Goal: Navigation & Orientation: Find specific page/section

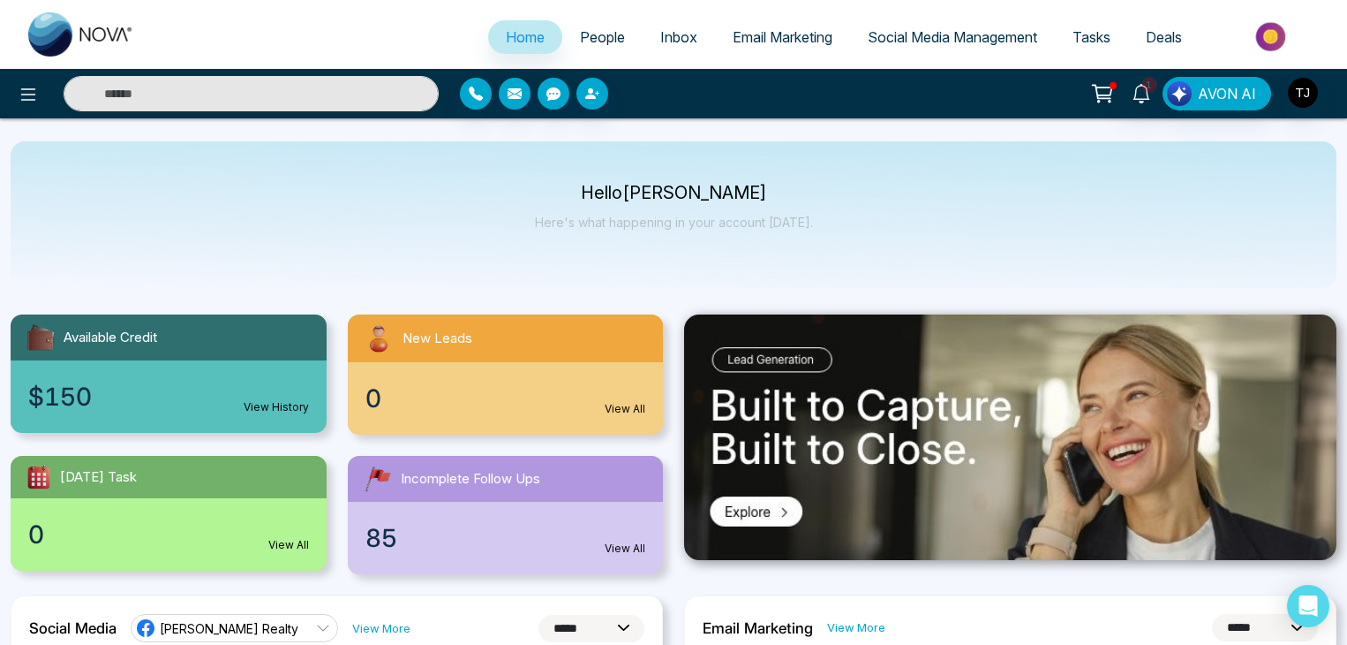
select select "*"
drag, startPoint x: 0, startPoint y: 0, endPoint x: 588, endPoint y: 26, distance: 588.6
click at [588, 26] on link "People" at bounding box center [602, 37] width 80 height 34
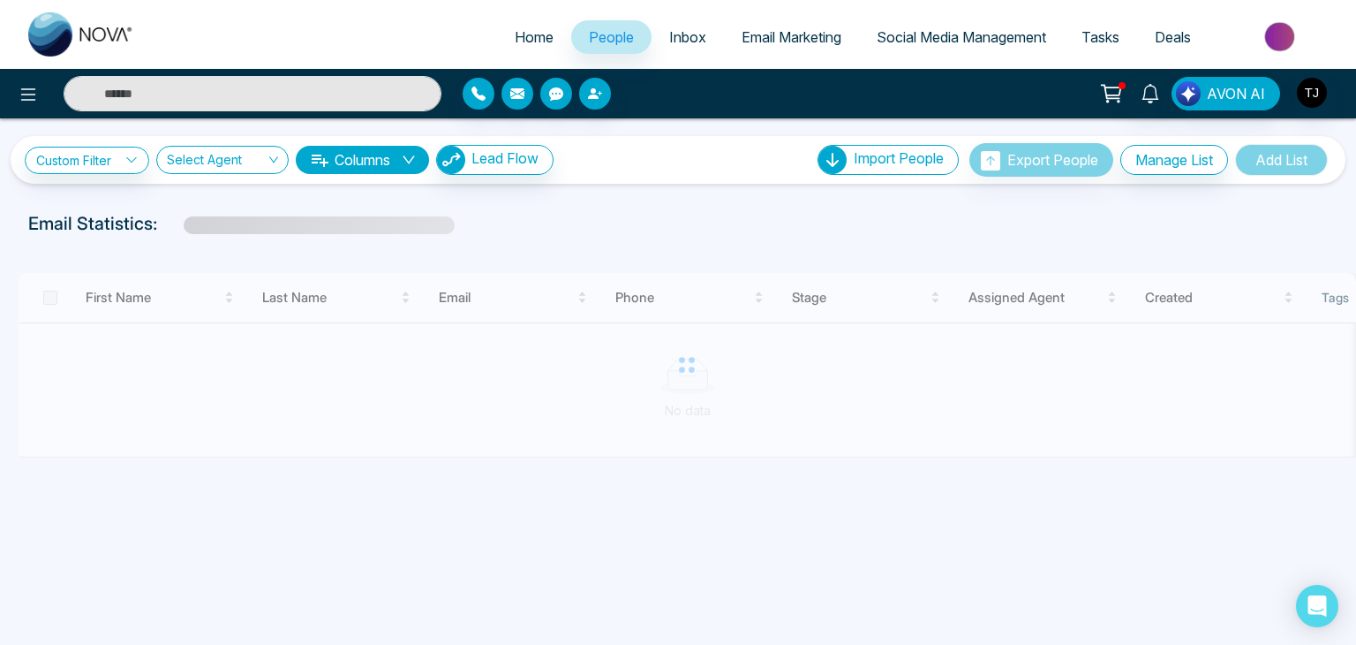
click at [654, 34] on link "Inbox" at bounding box center [688, 37] width 72 height 34
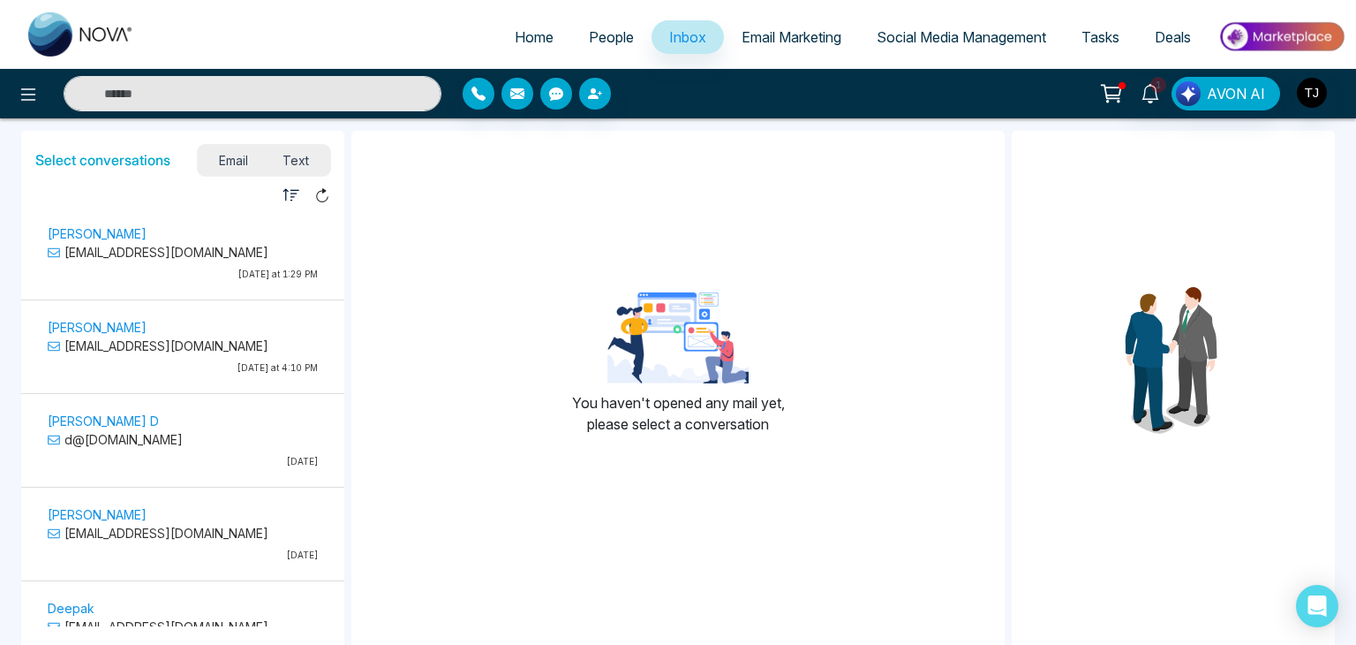
click at [797, 33] on span "Email Marketing" at bounding box center [792, 37] width 100 height 18
